Goal: Task Accomplishment & Management: Complete application form

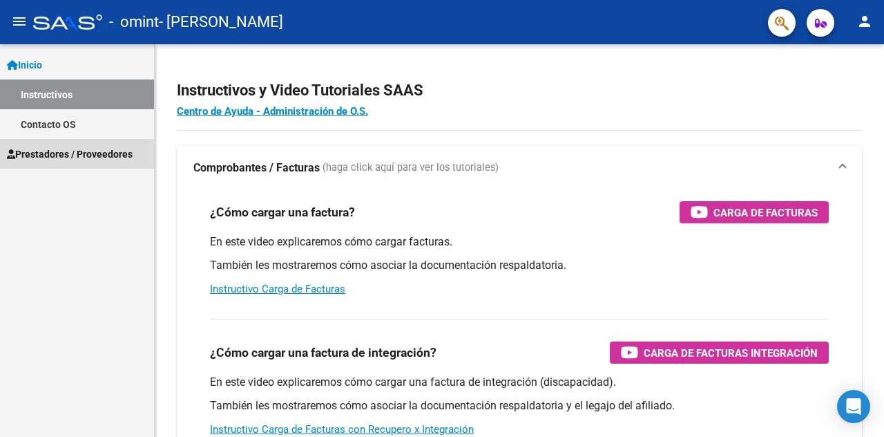
click at [68, 148] on span "Prestadores / Proveedores" at bounding box center [70, 153] width 126 height 15
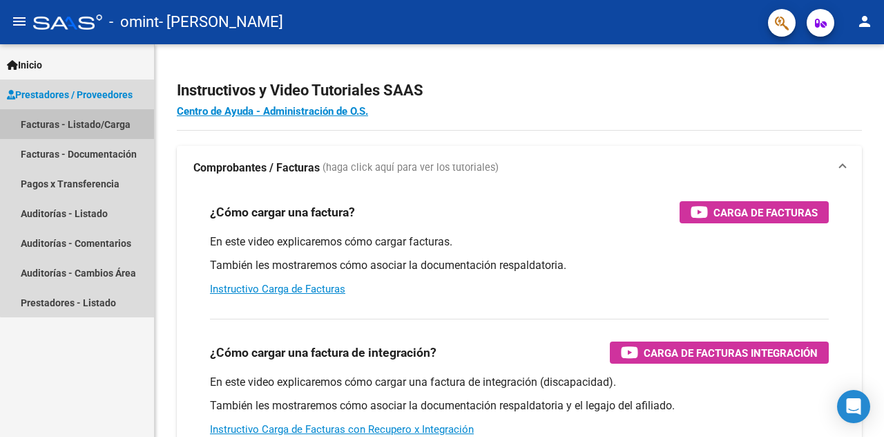
click at [87, 118] on link "Facturas - Listado/Carga" at bounding box center [77, 124] width 154 height 30
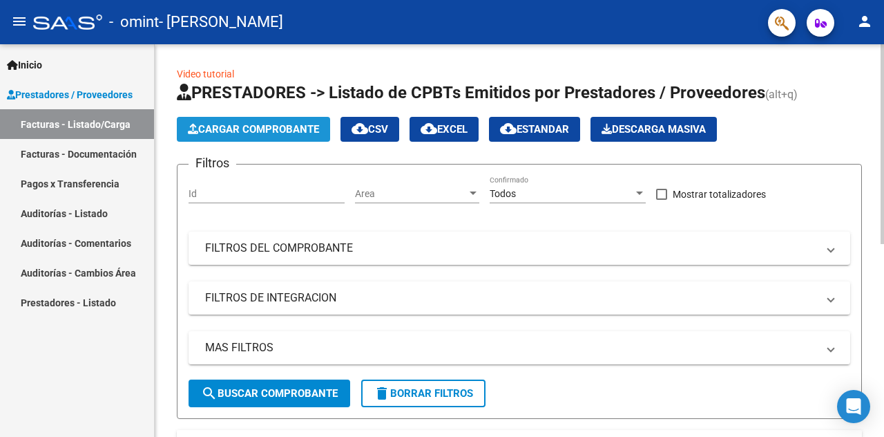
click at [307, 131] on span "Cargar Comprobante" at bounding box center [253, 129] width 131 height 12
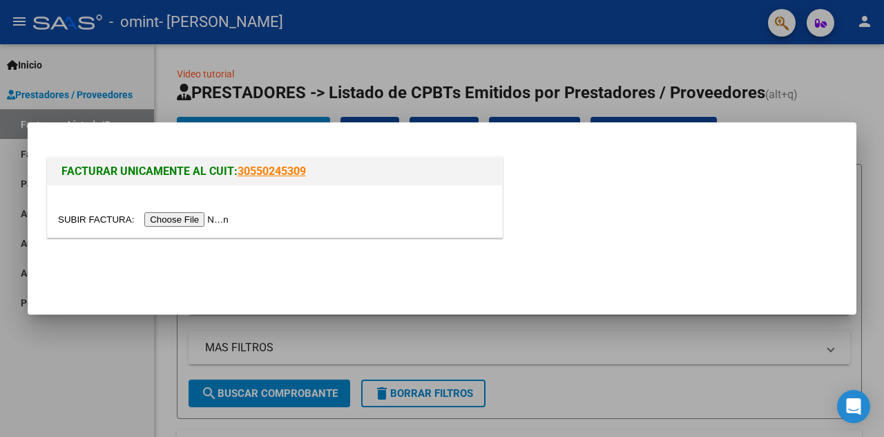
click at [153, 219] on input "file" at bounding box center [145, 219] width 175 height 15
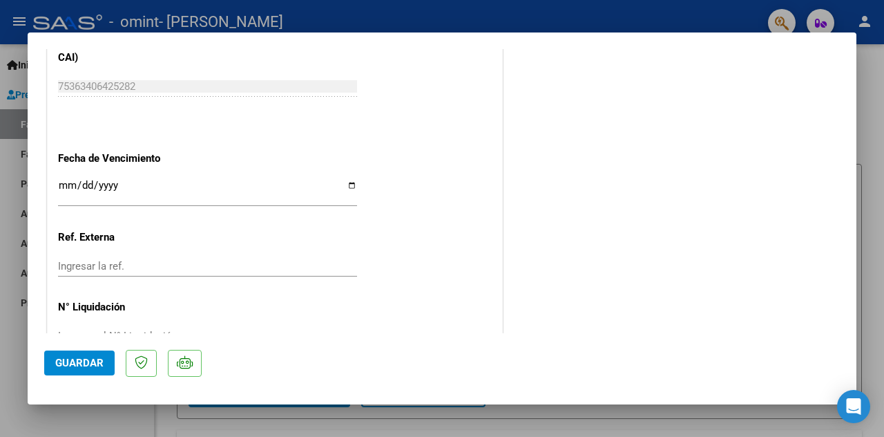
scroll to position [801, 0]
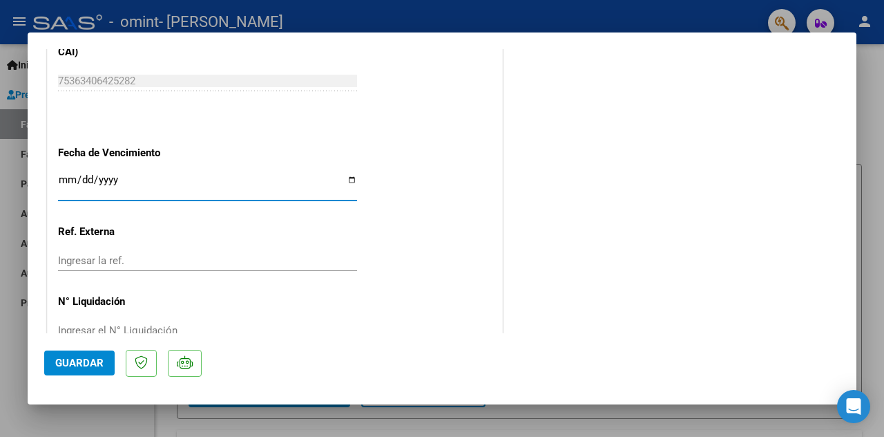
click at [151, 189] on input "Ingresar la fecha" at bounding box center [207, 185] width 299 height 22
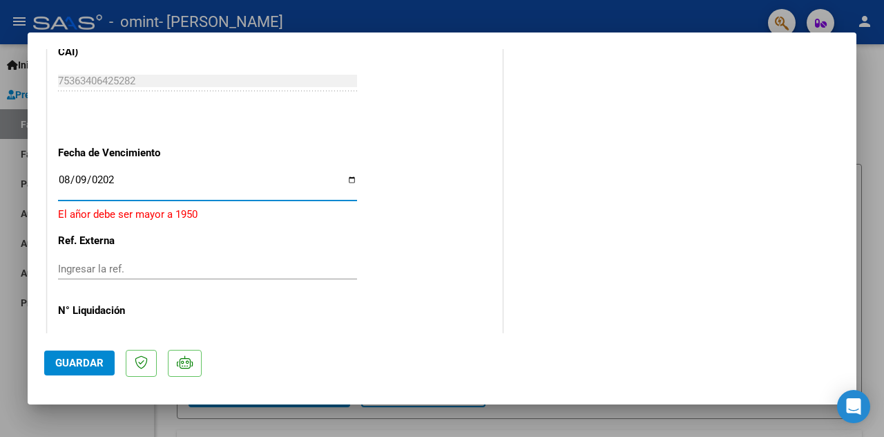
type input "[DATE]"
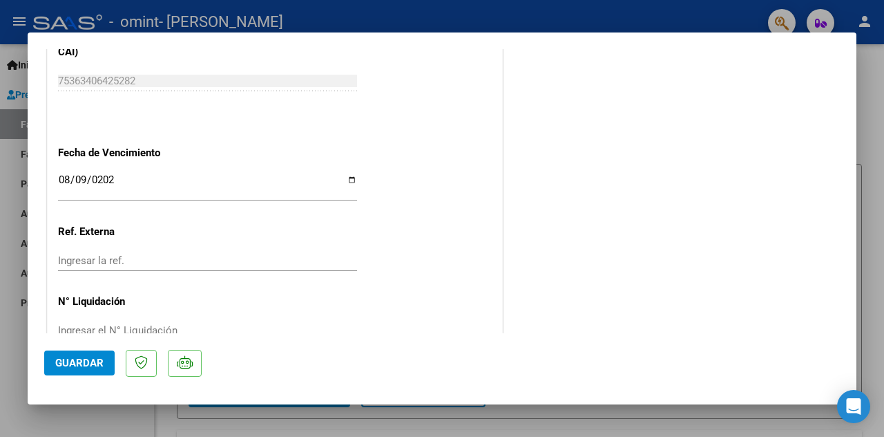
scroll to position [834, 0]
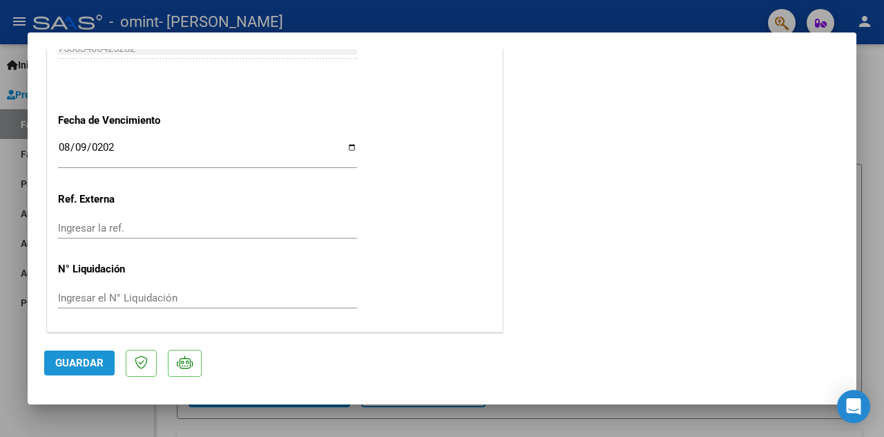
click at [69, 357] on span "Guardar" at bounding box center [79, 362] width 48 height 12
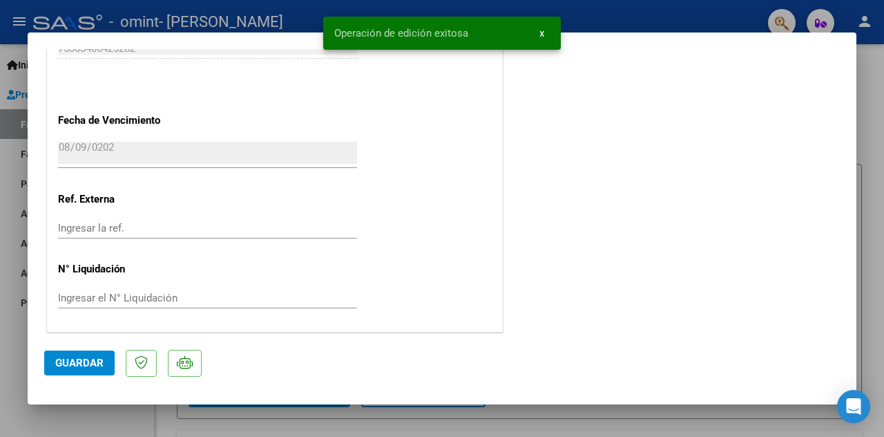
click at [140, 368] on p at bounding box center [141, 363] width 31 height 27
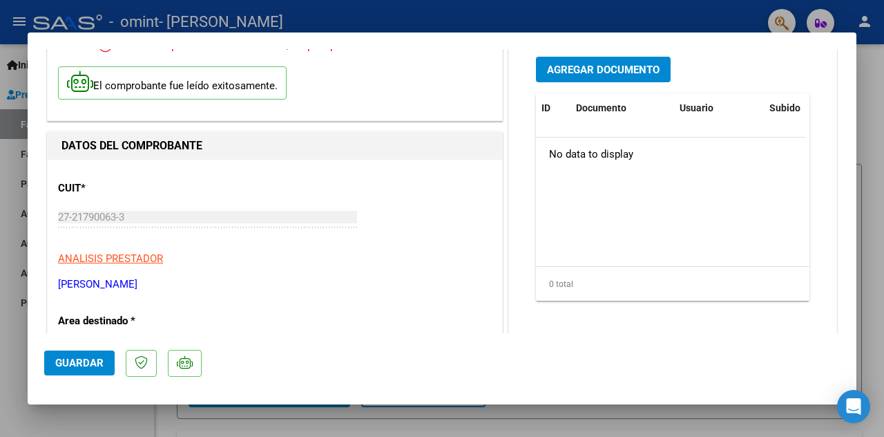
scroll to position [0, 0]
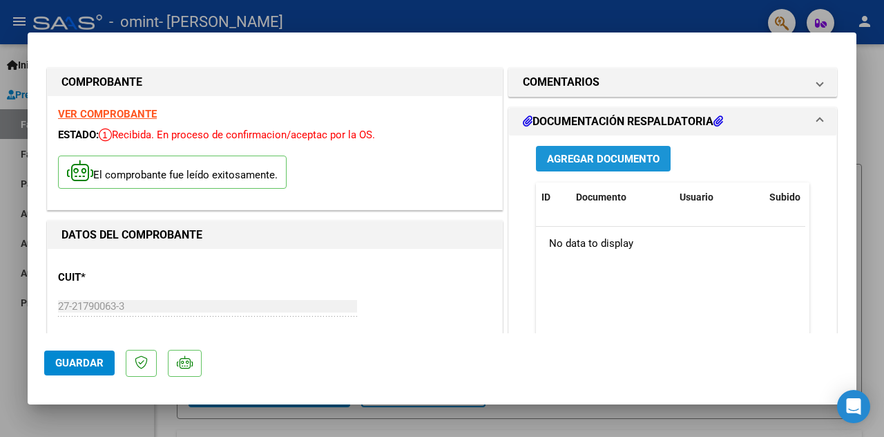
click at [558, 153] on span "Agregar Documento" at bounding box center [603, 159] width 113 height 12
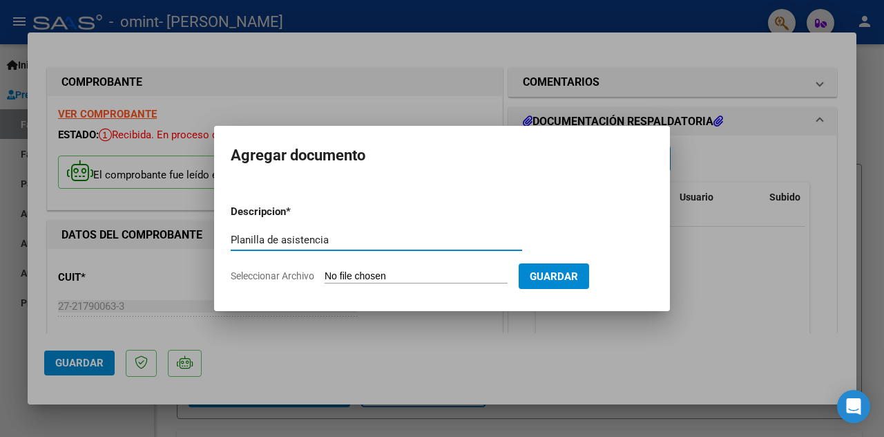
type input "Planilla de asistencia"
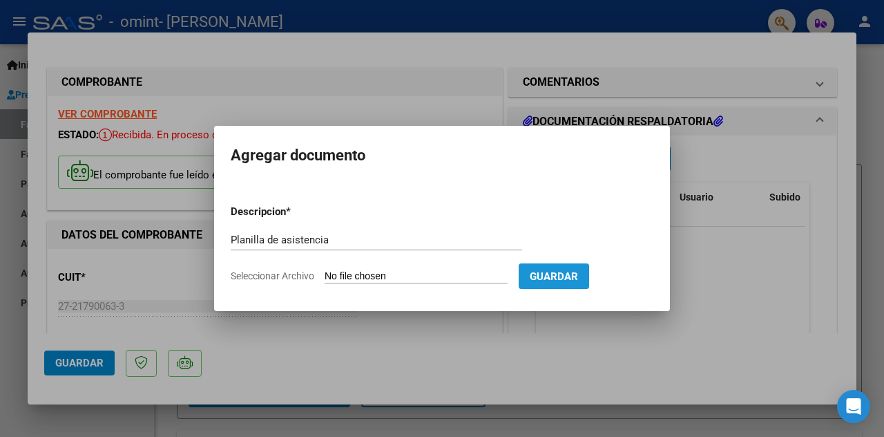
click at [540, 270] on span "Guardar" at bounding box center [554, 276] width 48 height 12
click at [344, 275] on input "Seleccionar Archivo" at bounding box center [416, 276] width 183 height 13
type input "C:\fakepath\Scan08092025205849.pdf"
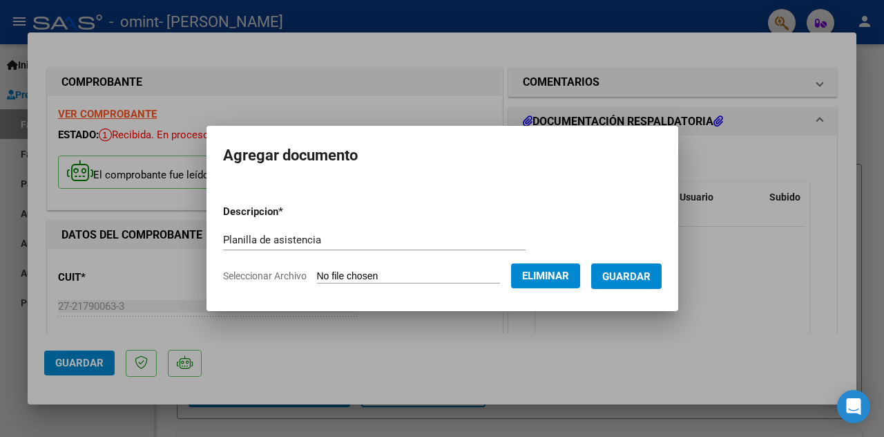
click at [625, 275] on span "Guardar" at bounding box center [626, 276] width 48 height 12
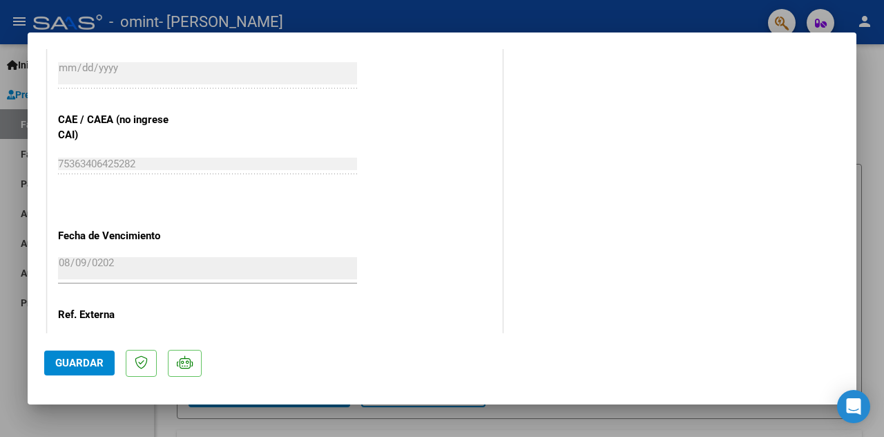
scroll to position [834, 0]
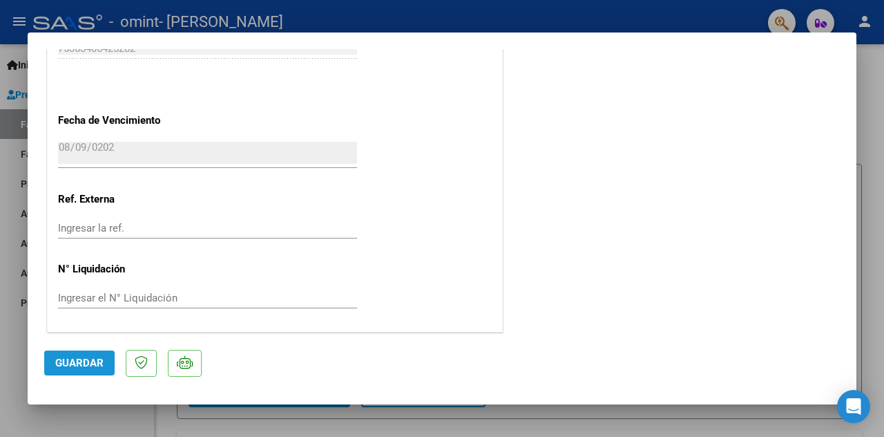
click at [97, 363] on span "Guardar" at bounding box center [79, 362] width 48 height 12
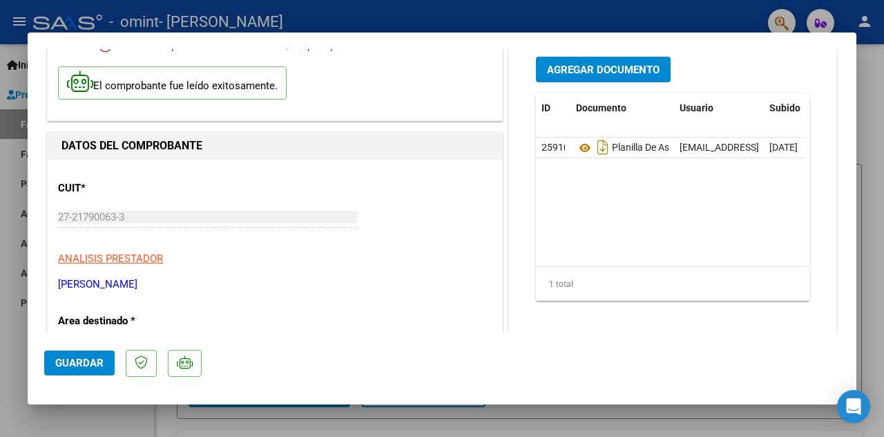
scroll to position [0, 0]
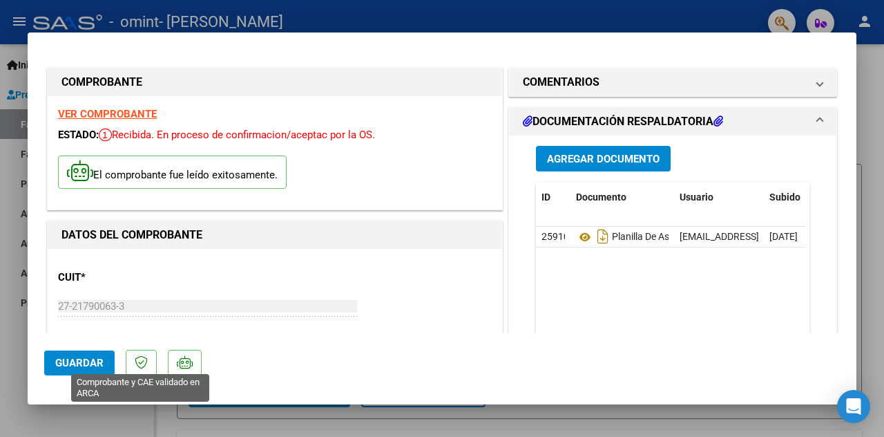
click at [135, 366] on icon at bounding box center [141, 362] width 13 height 14
click at [187, 364] on icon at bounding box center [185, 362] width 16 height 14
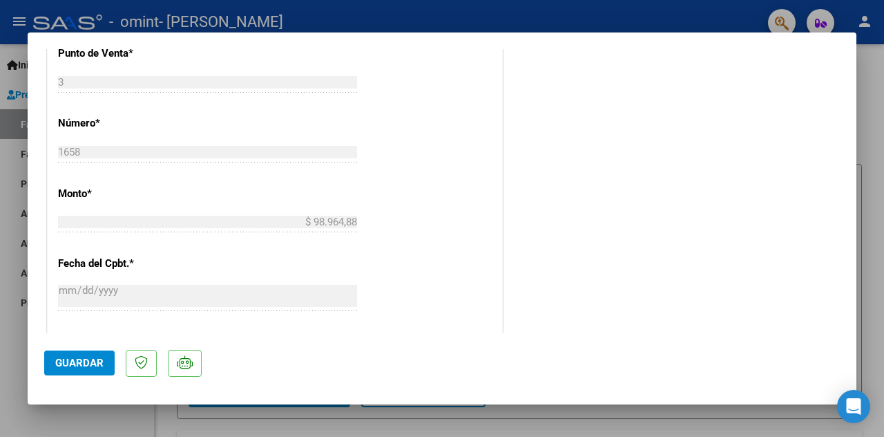
scroll to position [745, 0]
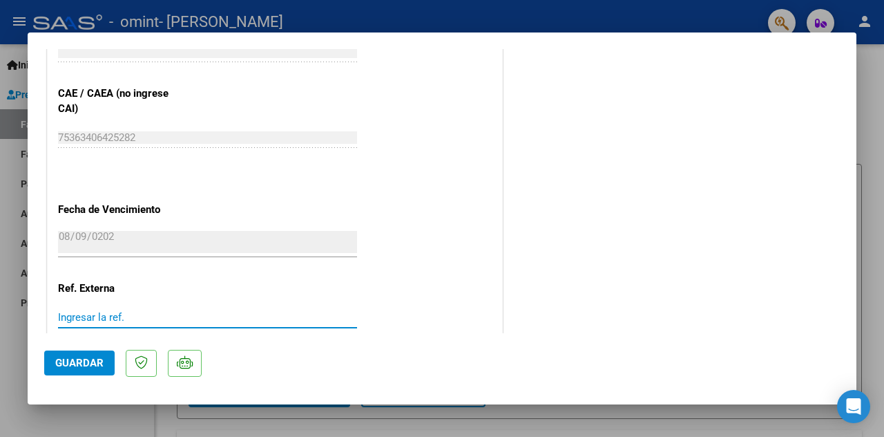
click at [297, 317] on input "Ingresar la ref." at bounding box center [207, 317] width 299 height 12
click at [865, 89] on div at bounding box center [442, 218] width 884 height 437
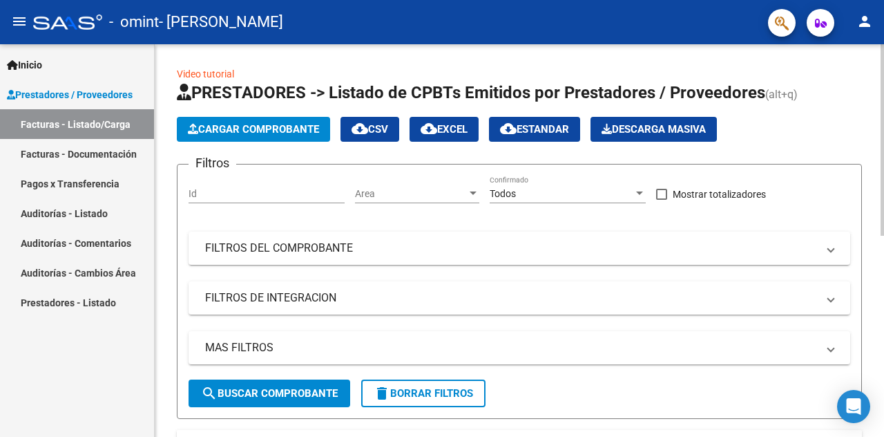
scroll to position [392, 0]
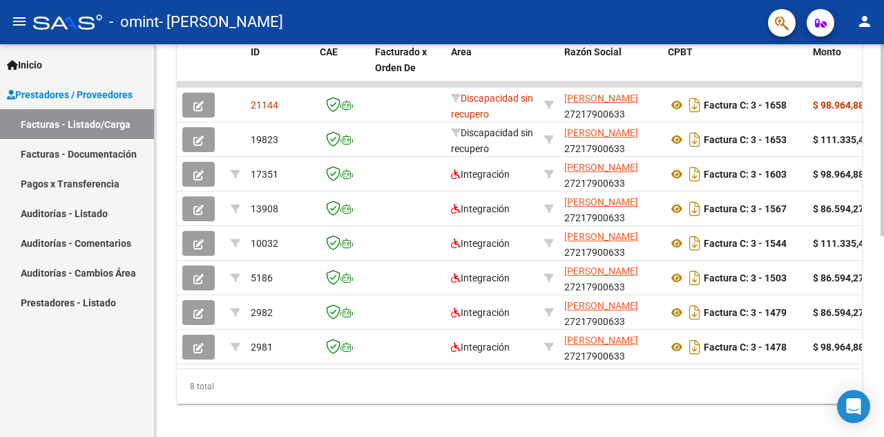
click at [881, 403] on div at bounding box center [882, 240] width 3 height 392
click at [881, 403] on div at bounding box center [882, 335] width 3 height 191
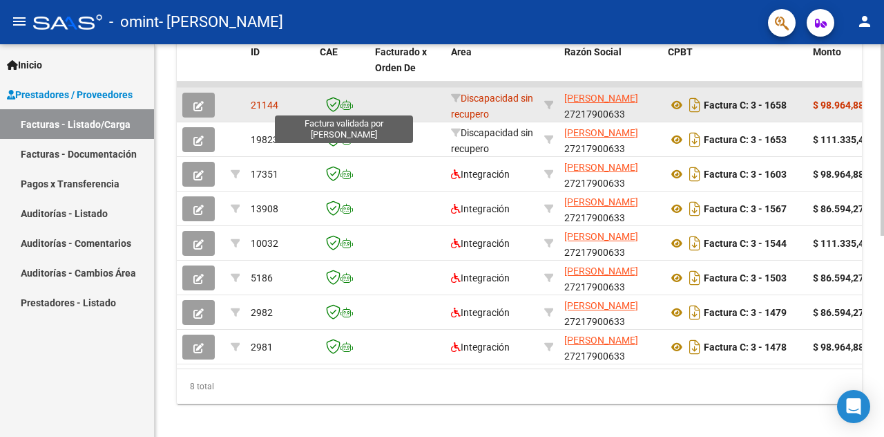
click at [336, 104] on icon at bounding box center [333, 104] width 15 height 15
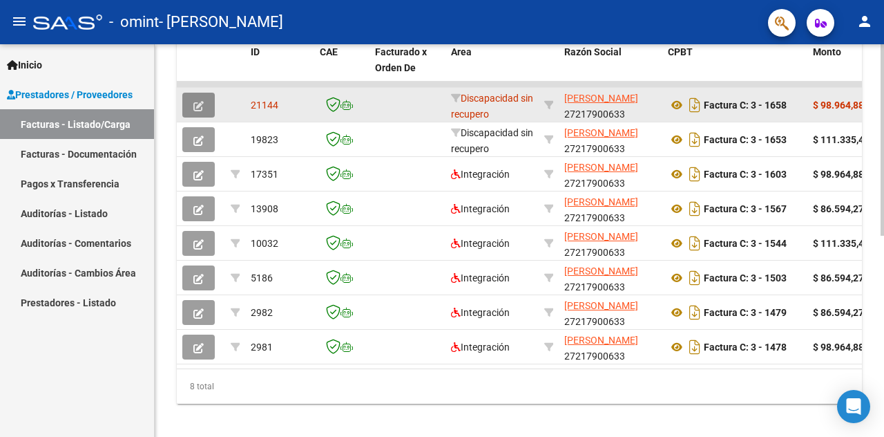
click at [199, 108] on icon "button" at bounding box center [198, 106] width 10 height 10
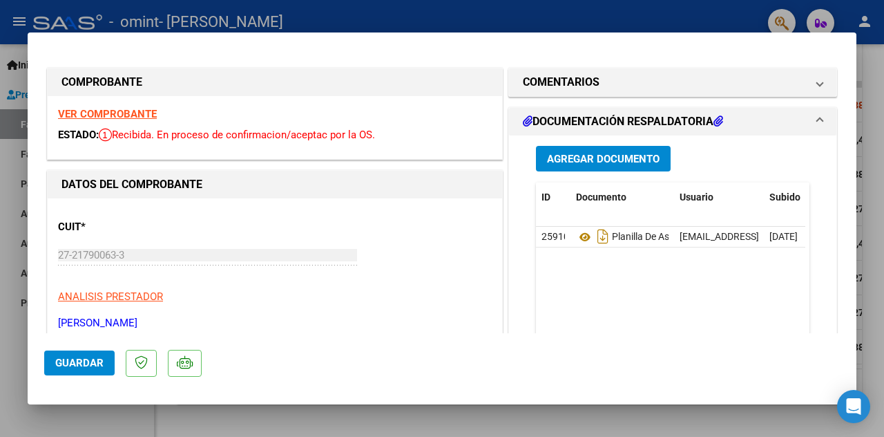
scroll to position [248, 0]
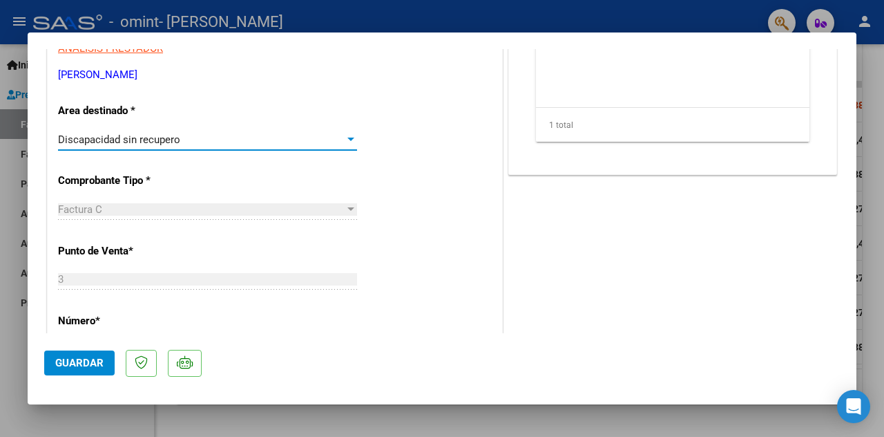
click at [348, 137] on div at bounding box center [351, 138] width 7 height 3
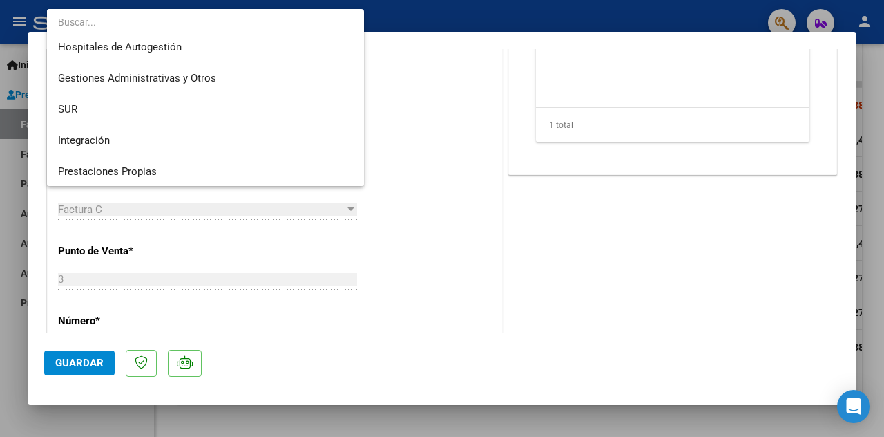
scroll to position [0, 0]
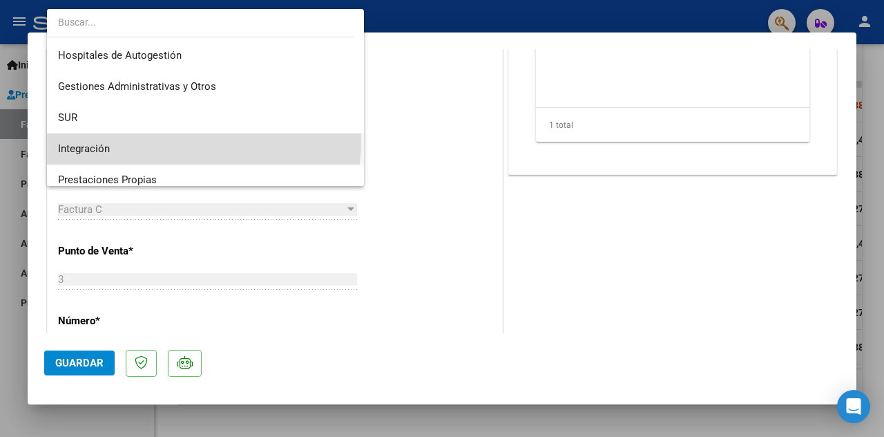
click at [203, 142] on span "Integración" at bounding box center [206, 148] width 296 height 31
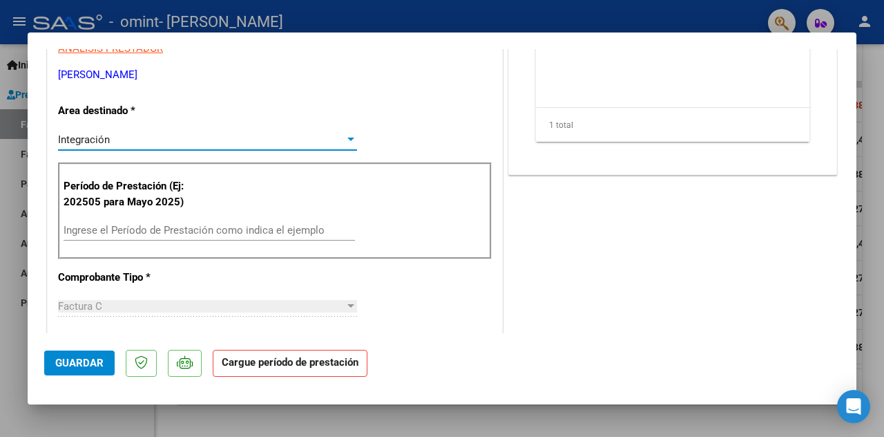
click at [217, 229] on input "Ingrese el Período de Prestación como indica el ejemplo" at bounding box center [210, 230] width 292 height 12
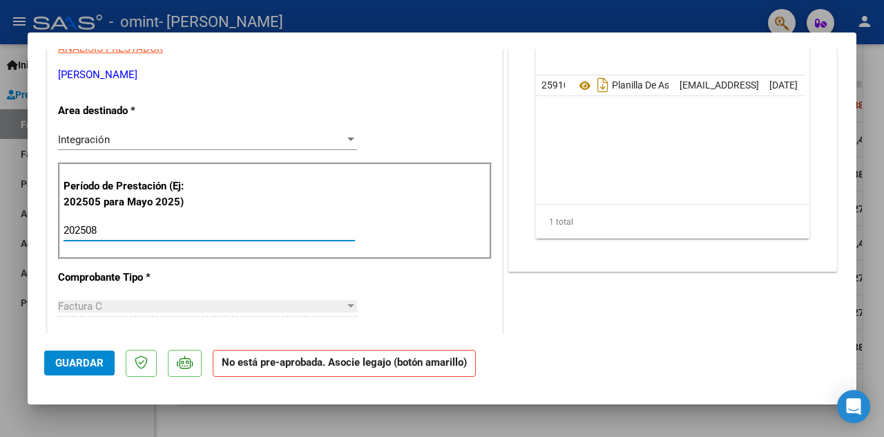
type input "202508"
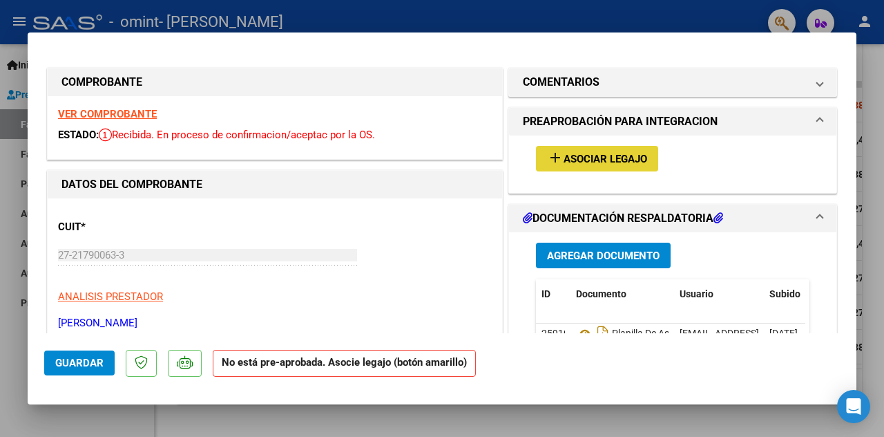
click at [598, 161] on span "Asociar Legajo" at bounding box center [606, 159] width 84 height 12
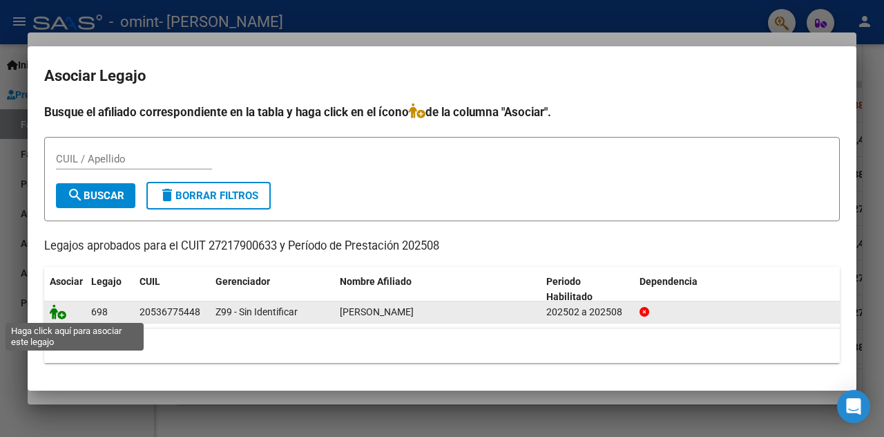
click at [55, 311] on icon at bounding box center [58, 311] width 17 height 15
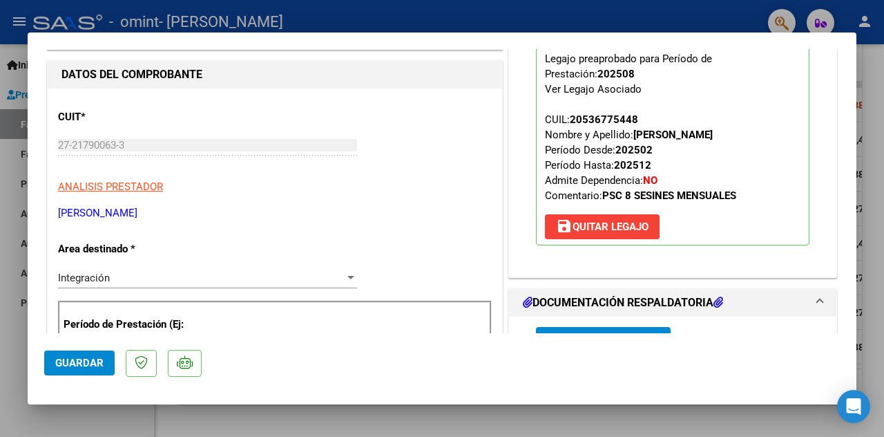
scroll to position [111, 0]
click at [68, 365] on span "Guardar" at bounding box center [79, 362] width 48 height 12
